Goal: Check status: Check status

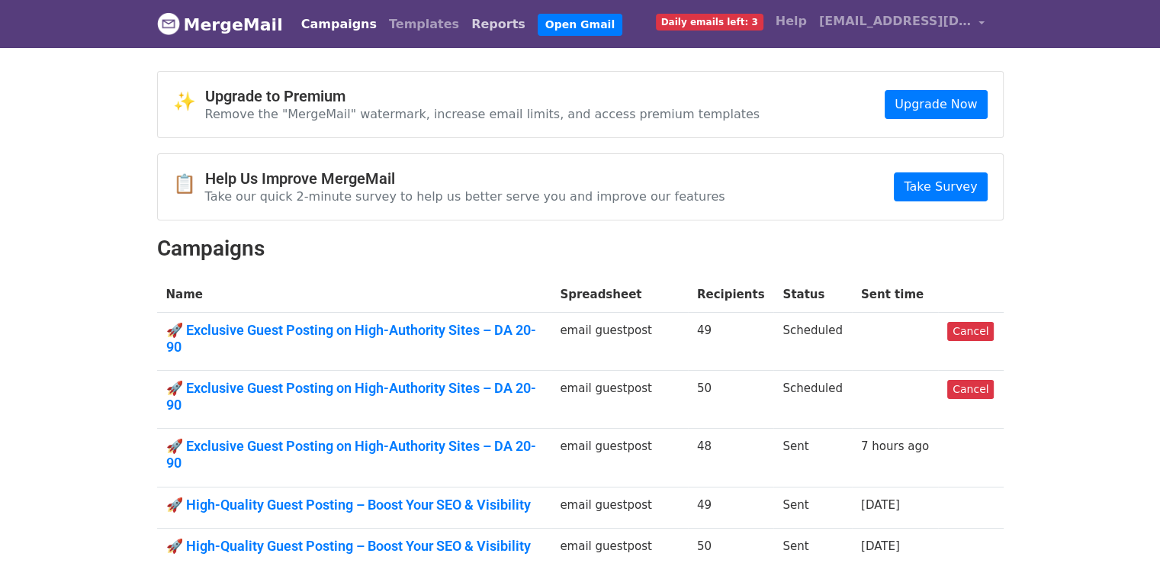
click at [465, 28] on link "Reports" at bounding box center [498, 24] width 66 height 31
click at [465, 18] on link "Reports" at bounding box center [498, 24] width 66 height 31
click at [465, 31] on link "Reports" at bounding box center [498, 24] width 66 height 31
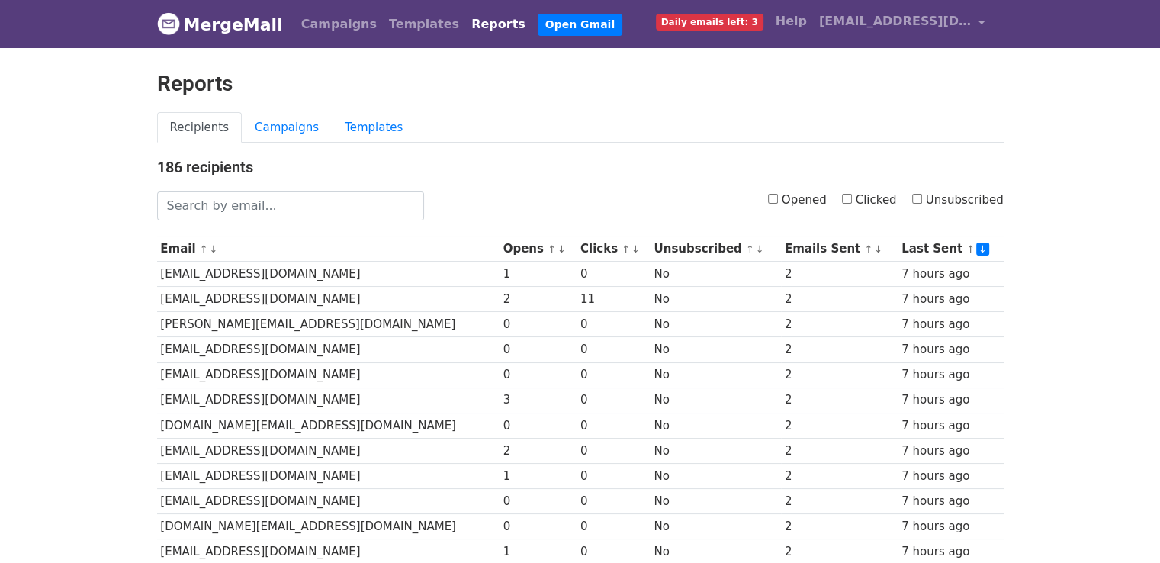
click at [851, 197] on input "Clicked" at bounding box center [847, 199] width 10 height 10
checkbox input "true"
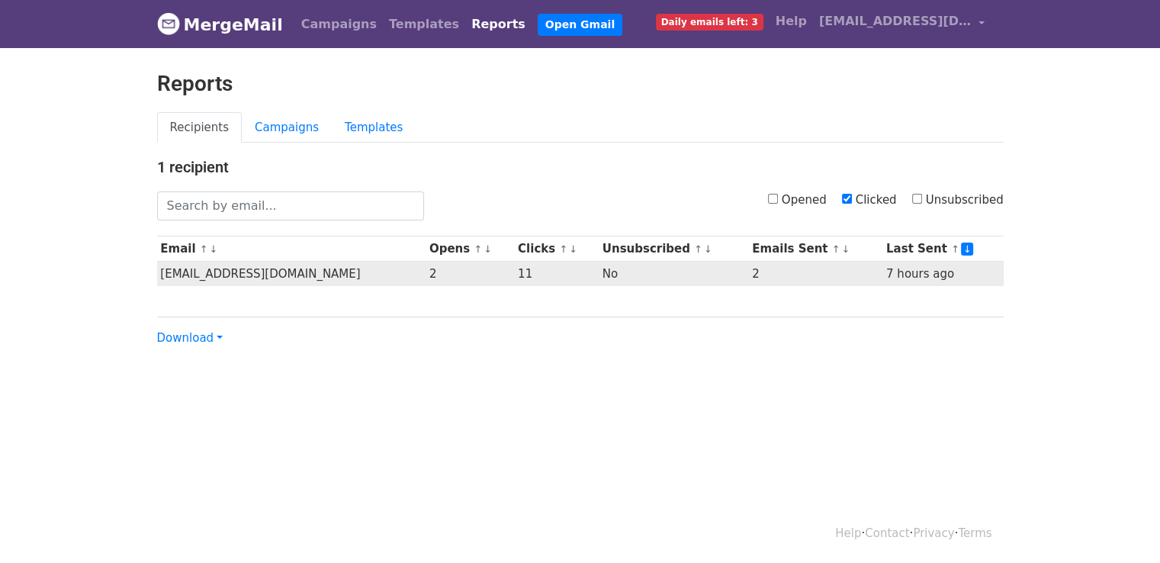
click at [158, 272] on td "sales@ngpes.com" at bounding box center [291, 274] width 269 height 25
click at [161, 272] on td "[EMAIL_ADDRESS][DOMAIN_NAME]" at bounding box center [291, 274] width 269 height 25
click at [246, 278] on td "[EMAIL_ADDRESS][DOMAIN_NAME]" at bounding box center [291, 274] width 269 height 25
click at [159, 273] on td "[EMAIL_ADDRESS][DOMAIN_NAME]" at bounding box center [291, 274] width 269 height 25
click at [171, 275] on td "[EMAIL_ADDRESS][DOMAIN_NAME]" at bounding box center [291, 274] width 269 height 25
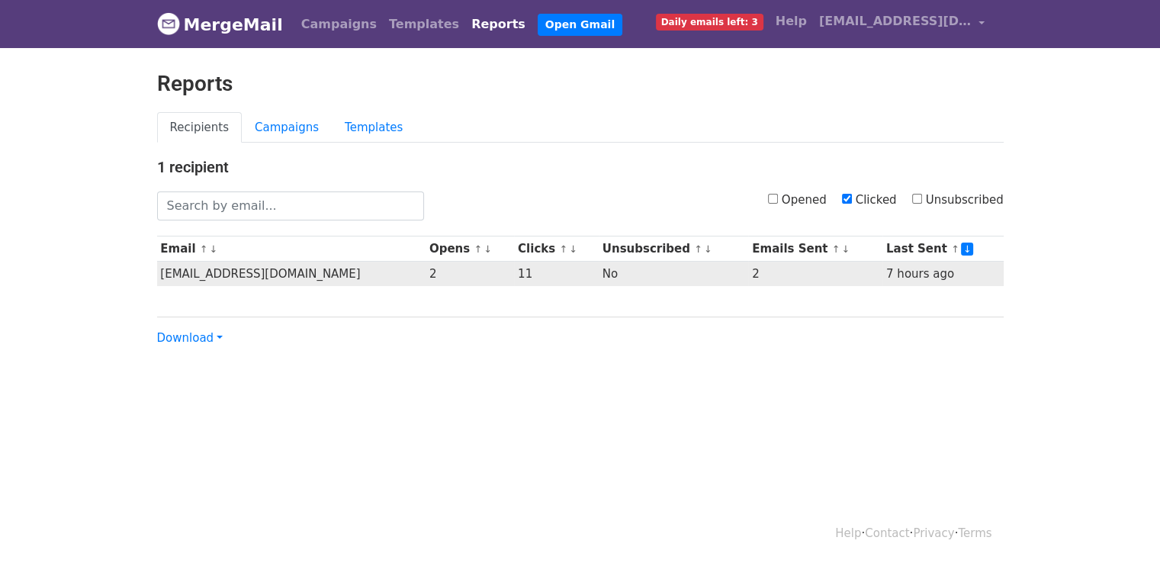
click at [160, 271] on td "[EMAIL_ADDRESS][DOMAIN_NAME]" at bounding box center [291, 274] width 269 height 25
click at [253, 274] on td "[EMAIL_ADDRESS][DOMAIN_NAME]" at bounding box center [291, 274] width 269 height 25
drag, startPoint x: 253, startPoint y: 274, endPoint x: 160, endPoint y: 281, distance: 93.3
click at [160, 281] on td "[EMAIL_ADDRESS][DOMAIN_NAME]" at bounding box center [291, 274] width 269 height 25
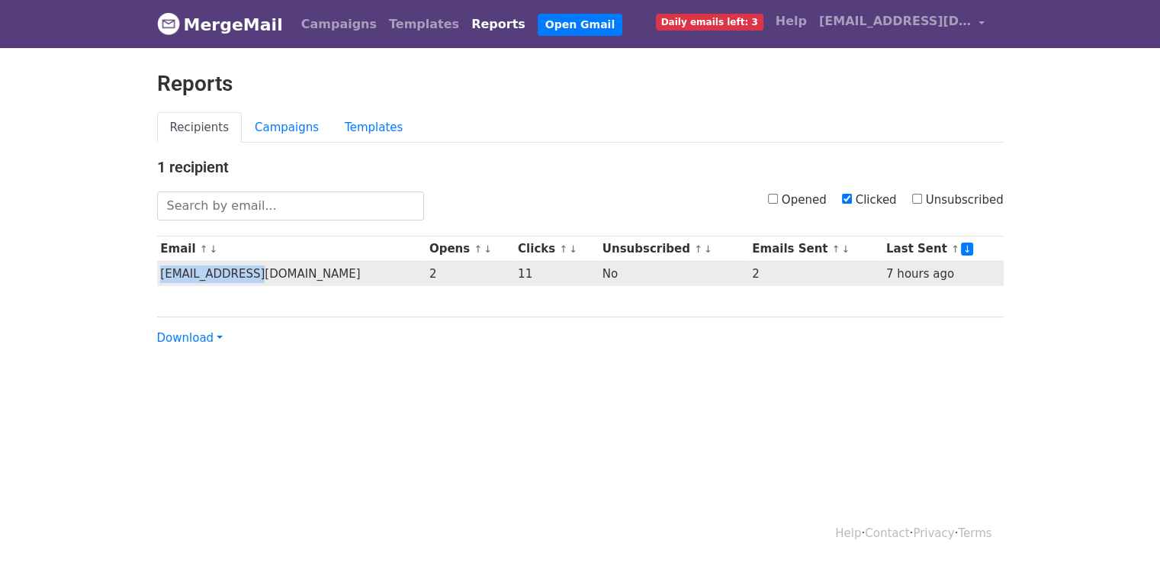
copy td "[EMAIL_ADDRESS][DOMAIN_NAME]"
